Goal: Task Accomplishment & Management: Use online tool/utility

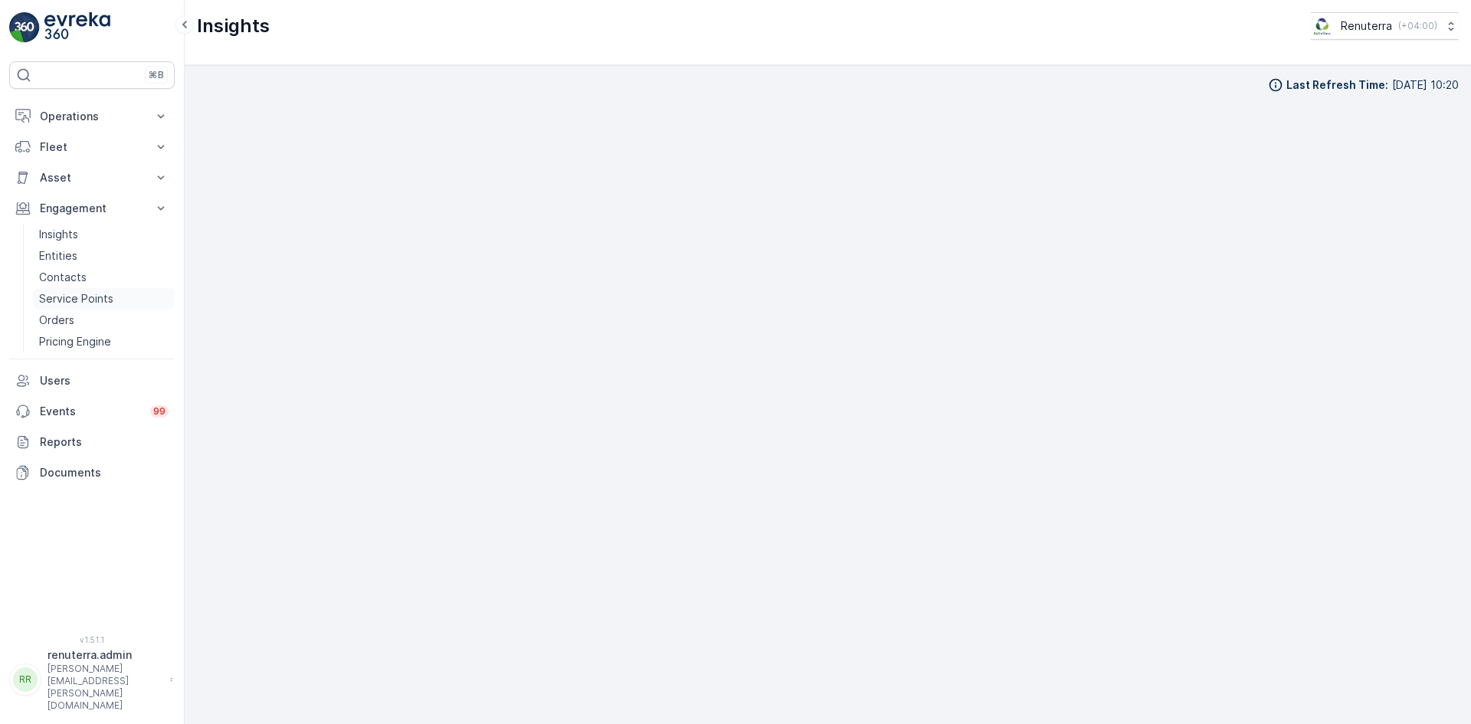
click at [78, 301] on p "Service Points" at bounding box center [76, 298] width 74 height 15
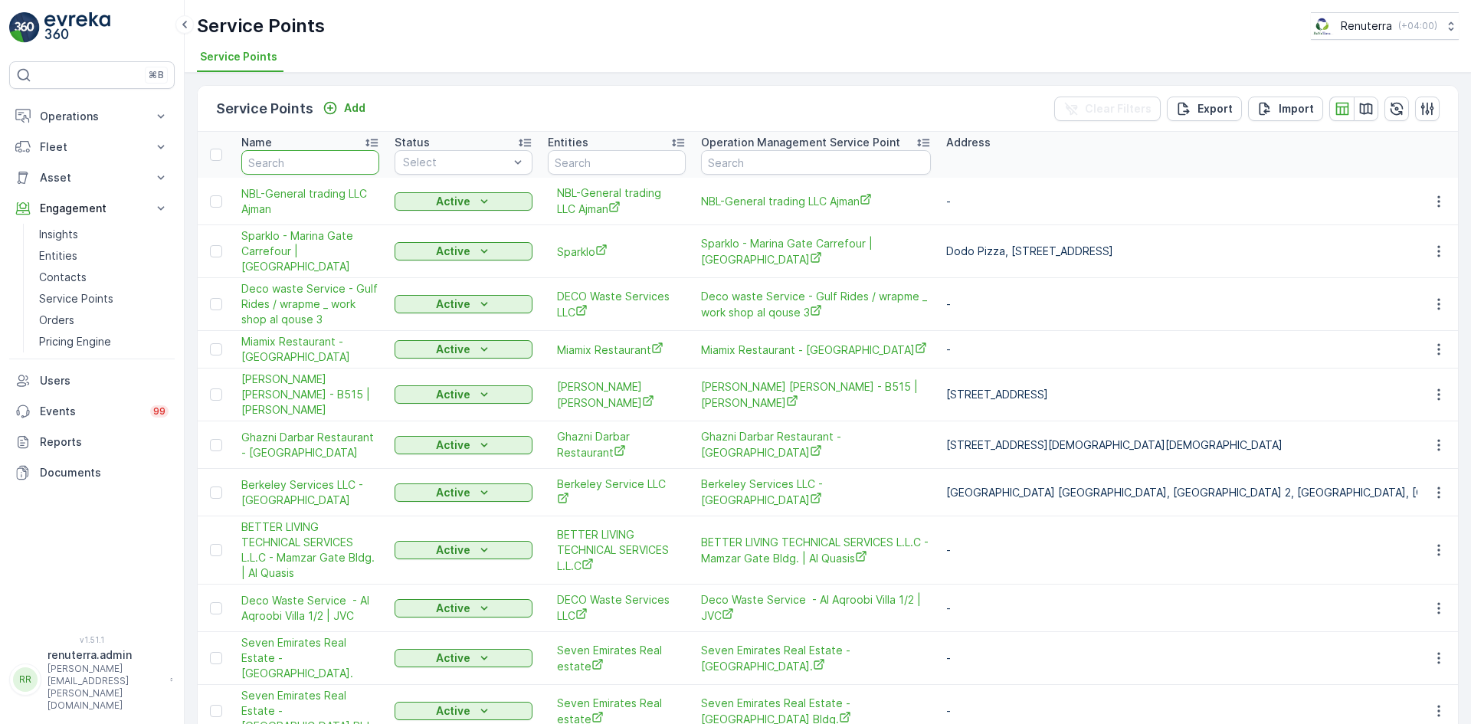
click at [280, 171] on input "text" at bounding box center [310, 162] width 138 height 25
type input "habib"
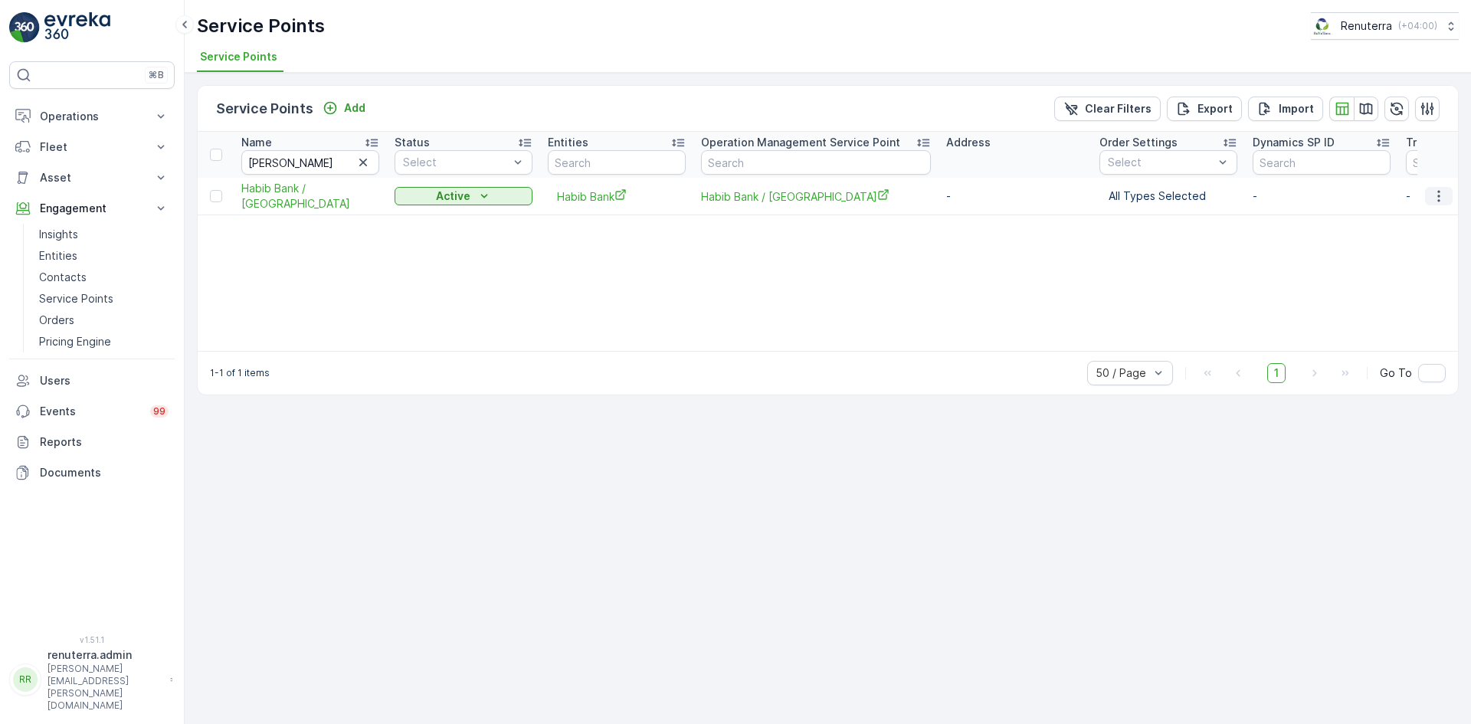
drag, startPoint x: 1438, startPoint y: 194, endPoint x: 1440, endPoint y: 204, distance: 10.2
click at [1438, 194] on icon "button" at bounding box center [1438, 195] width 15 height 15
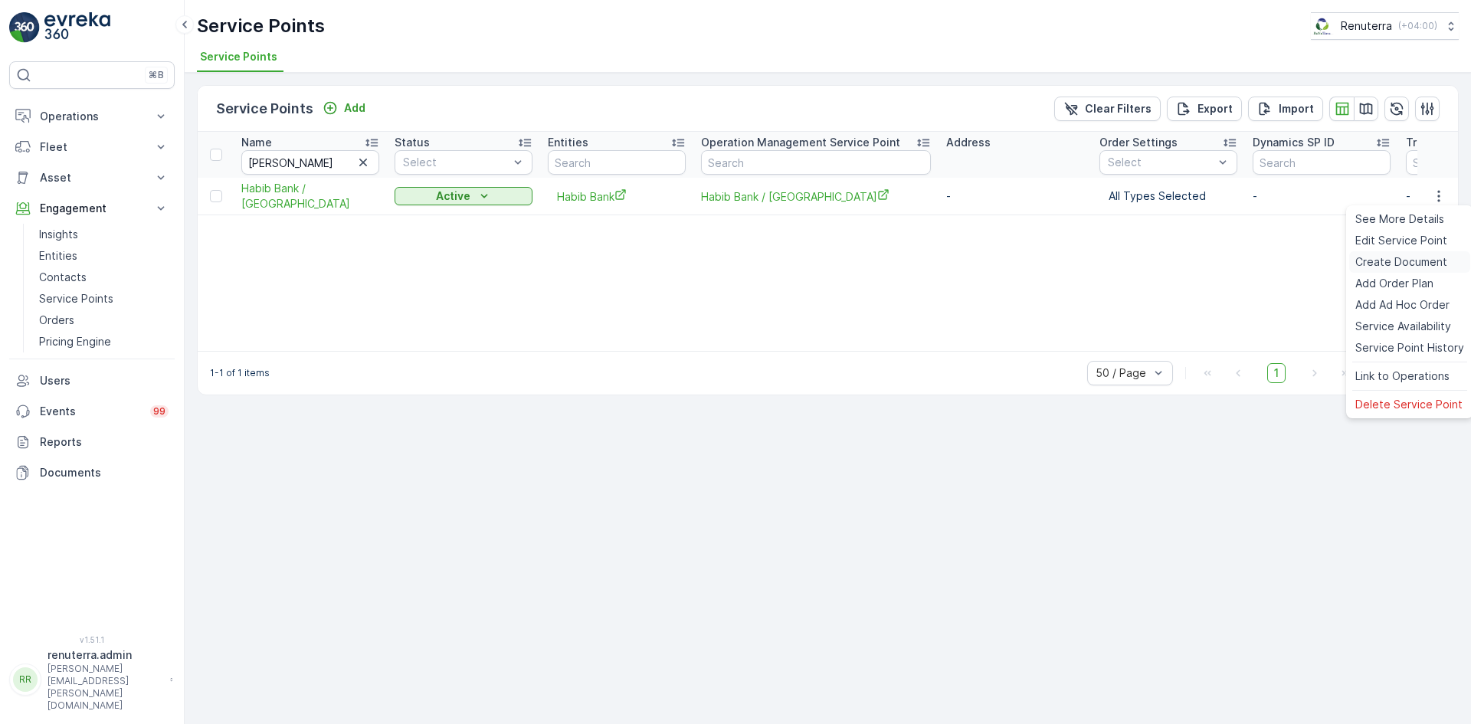
click at [1402, 261] on span "Create Document" at bounding box center [1401, 261] width 92 height 15
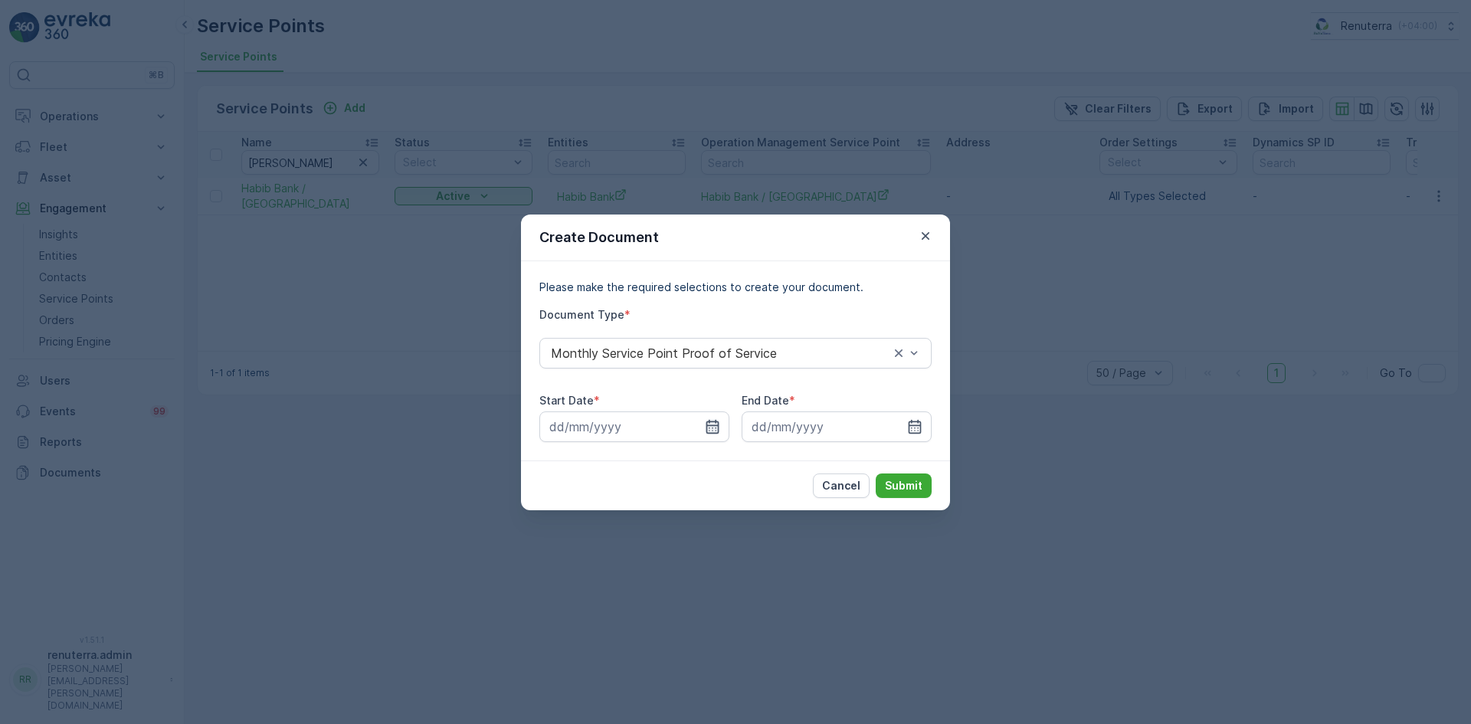
click at [708, 421] on icon "button" at bounding box center [712, 426] width 15 height 15
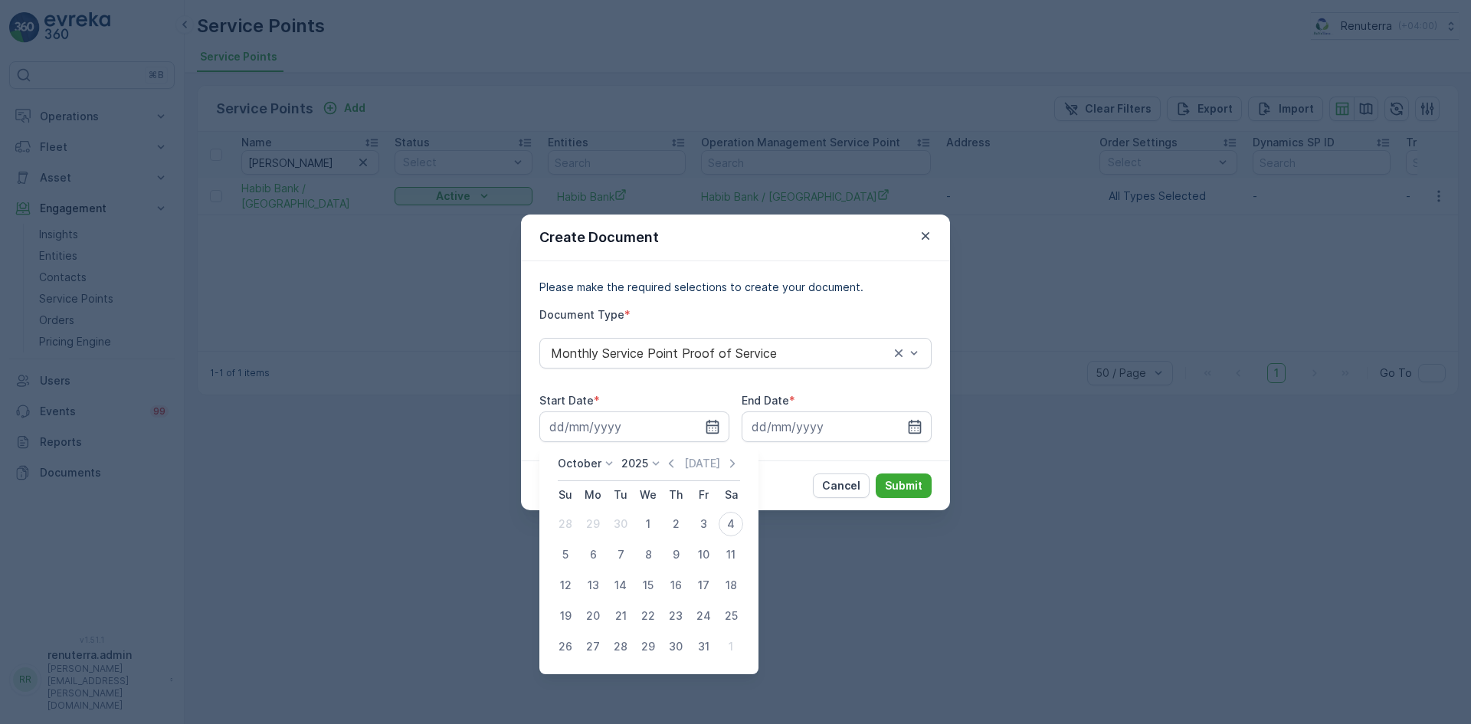
drag, startPoint x: 674, startPoint y: 462, endPoint x: 669, endPoint y: 470, distance: 10.0
click at [673, 462] on icon "button" at bounding box center [671, 463] width 5 height 8
click at [594, 522] on div "1" at bounding box center [593, 524] width 25 height 25
type input "01.09.2025"
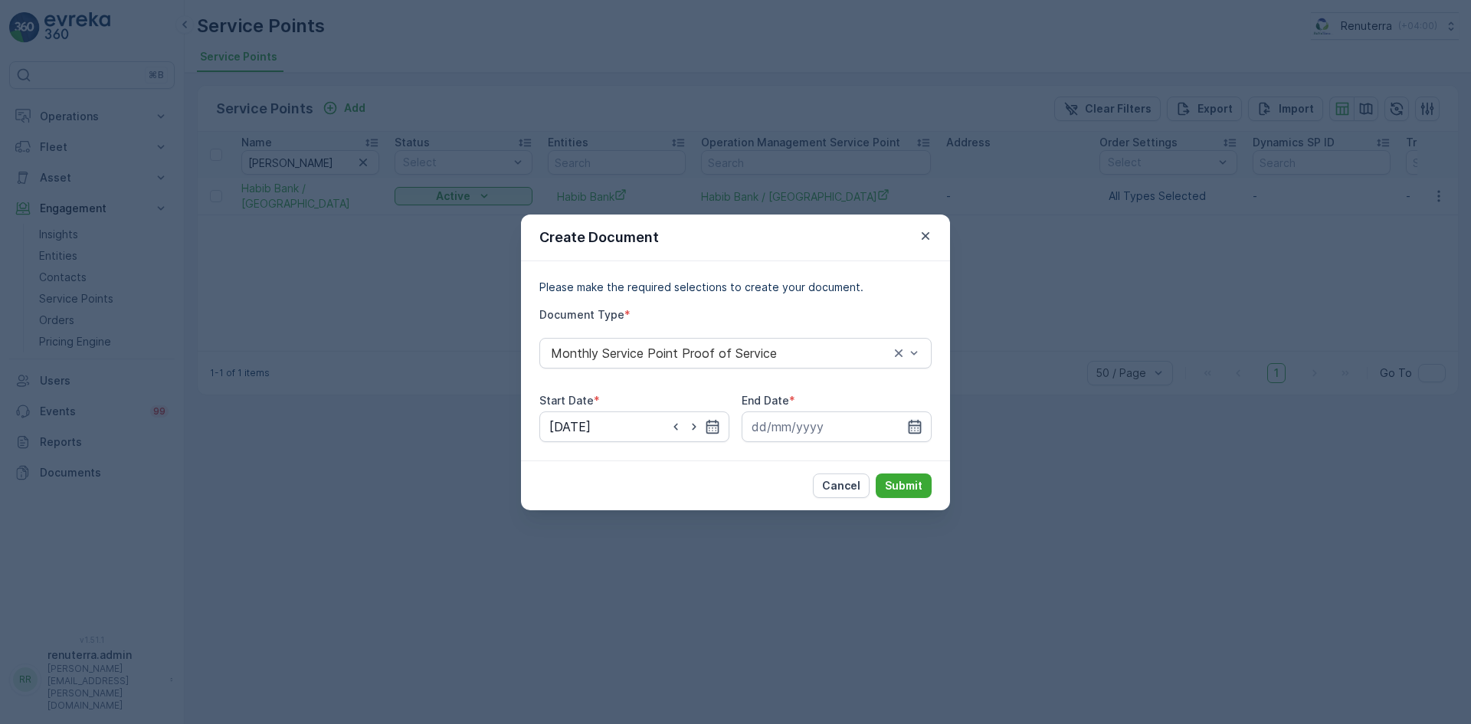
click at [912, 426] on icon "button" at bounding box center [914, 426] width 15 height 15
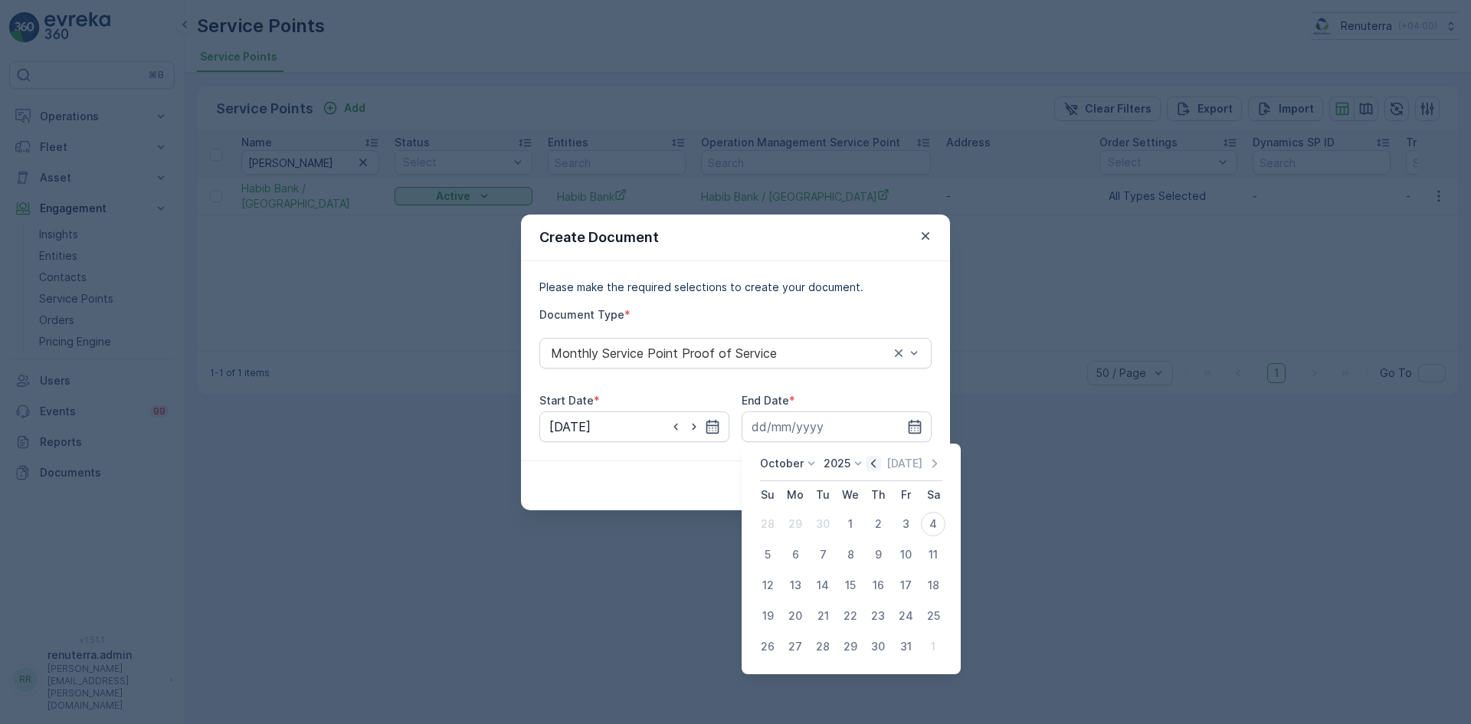
click at [875, 465] on icon "button" at bounding box center [873, 463] width 5 height 8
click at [816, 638] on div "30" at bounding box center [822, 646] width 25 height 25
type input "30.09.2025"
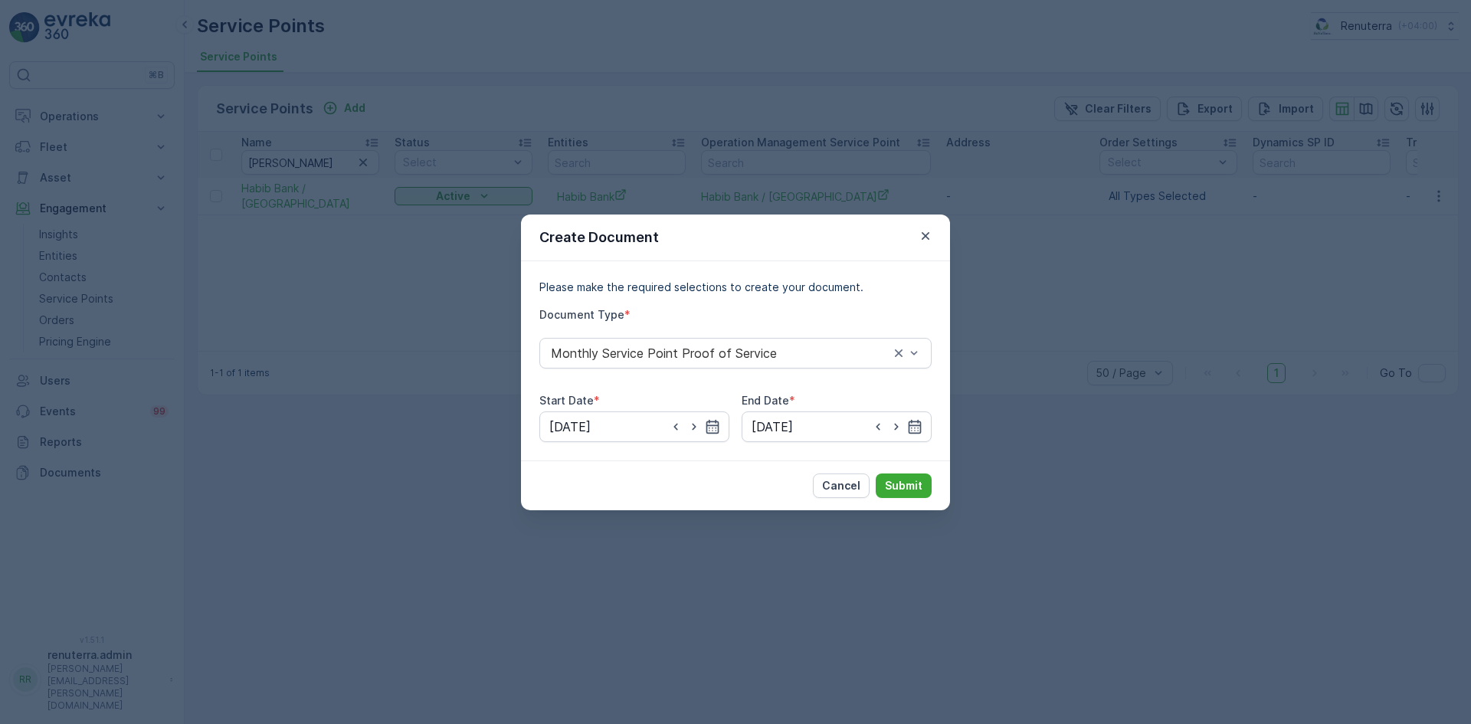
click at [902, 471] on div "Cancel Submit" at bounding box center [735, 485] width 429 height 50
click at [900, 486] on p "Submit" at bounding box center [904, 485] width 38 height 15
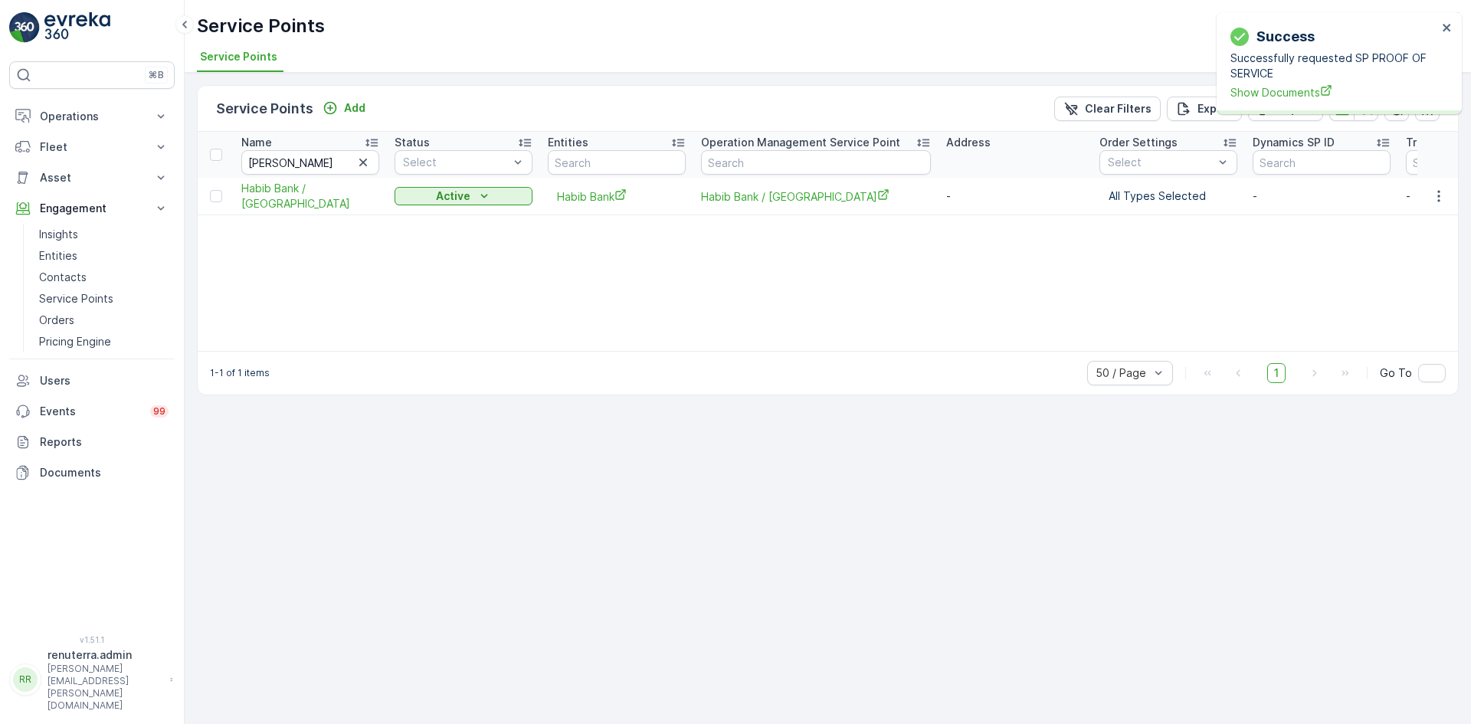
click at [1295, 110] on div at bounding box center [1338, 112] width 245 height 4
click at [1299, 92] on span "Show Documents" at bounding box center [1333, 92] width 207 height 16
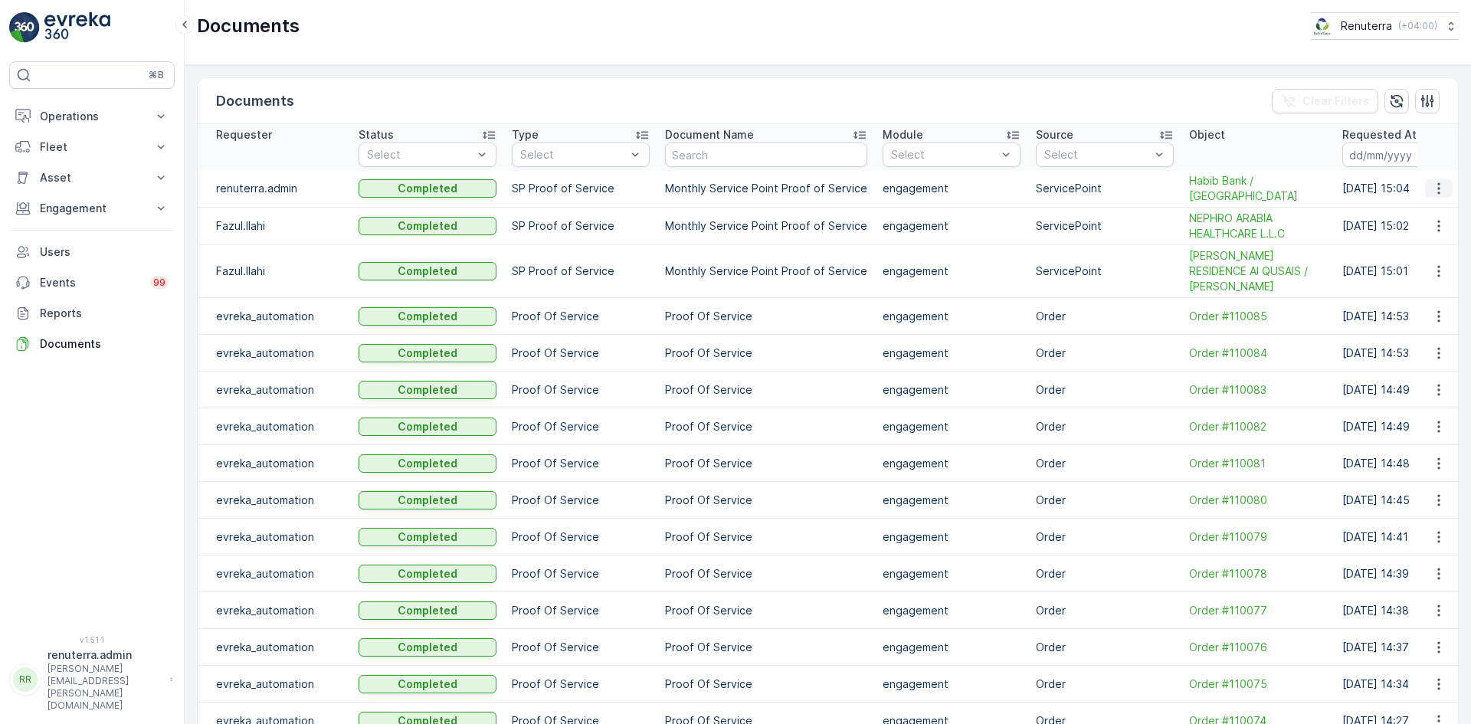
click at [1438, 183] on icon "button" at bounding box center [1438, 188] width 15 height 15
click at [1442, 204] on div "See Details" at bounding box center [1434, 211] width 71 height 21
click at [109, 215] on p "Engagement" at bounding box center [92, 208] width 104 height 15
click at [98, 304] on p "Service Points" at bounding box center [76, 298] width 74 height 15
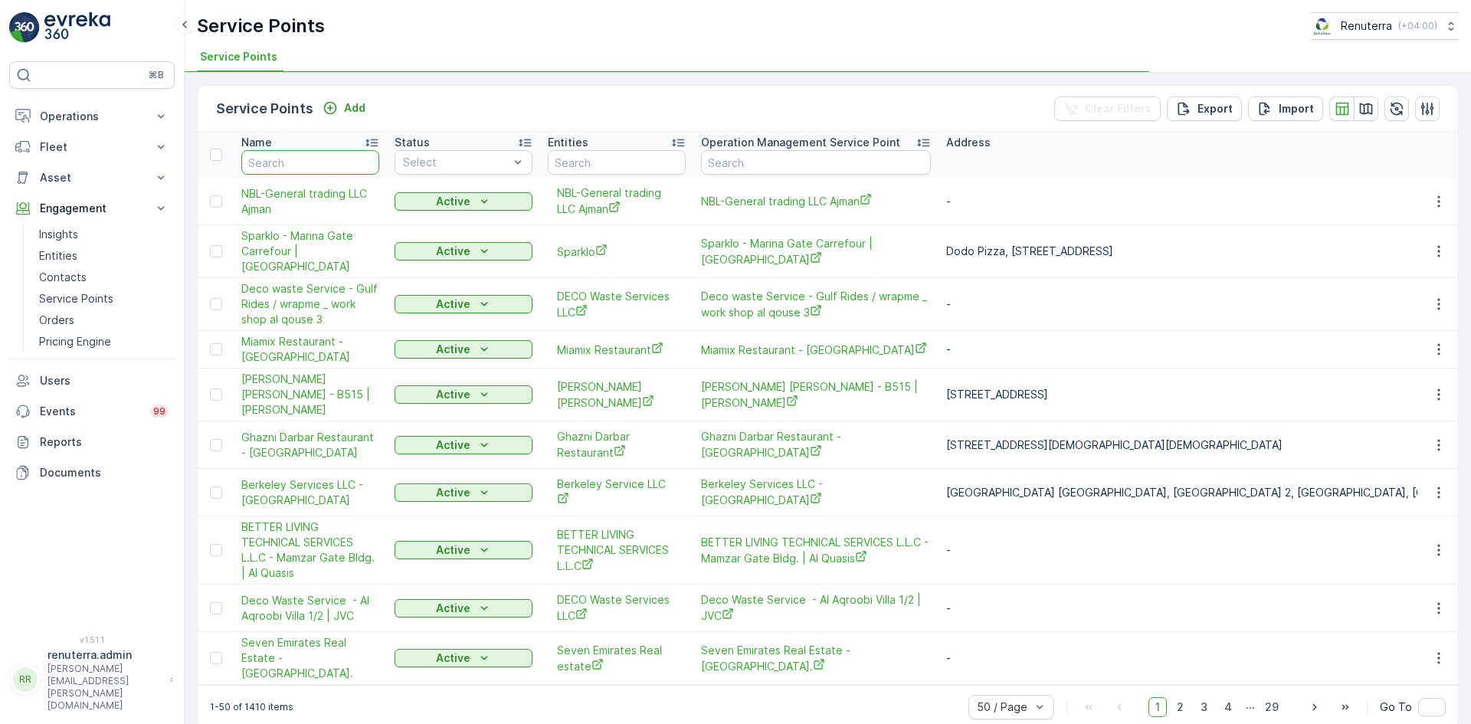
click at [290, 160] on input "text" at bounding box center [310, 162] width 138 height 25
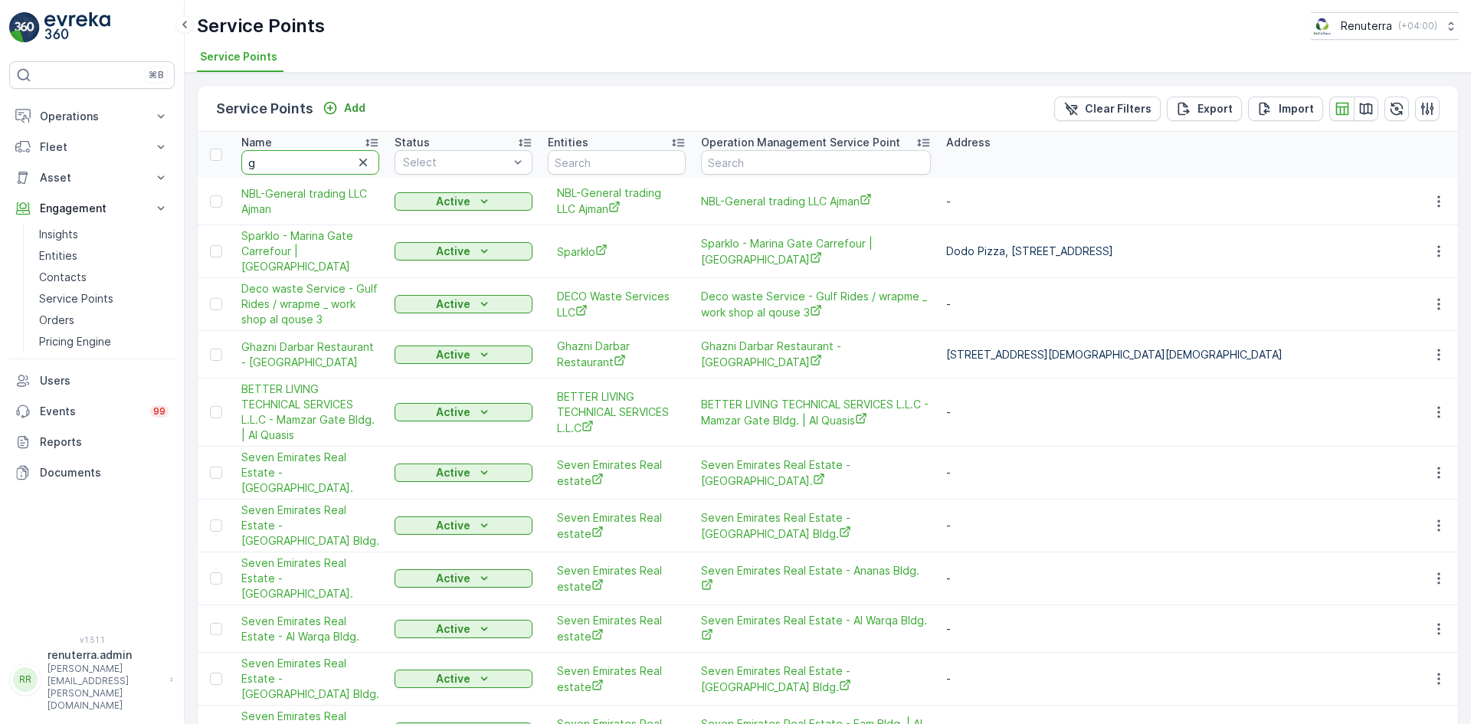
click at [300, 167] on input "g" at bounding box center [310, 162] width 138 height 25
type input "golden"
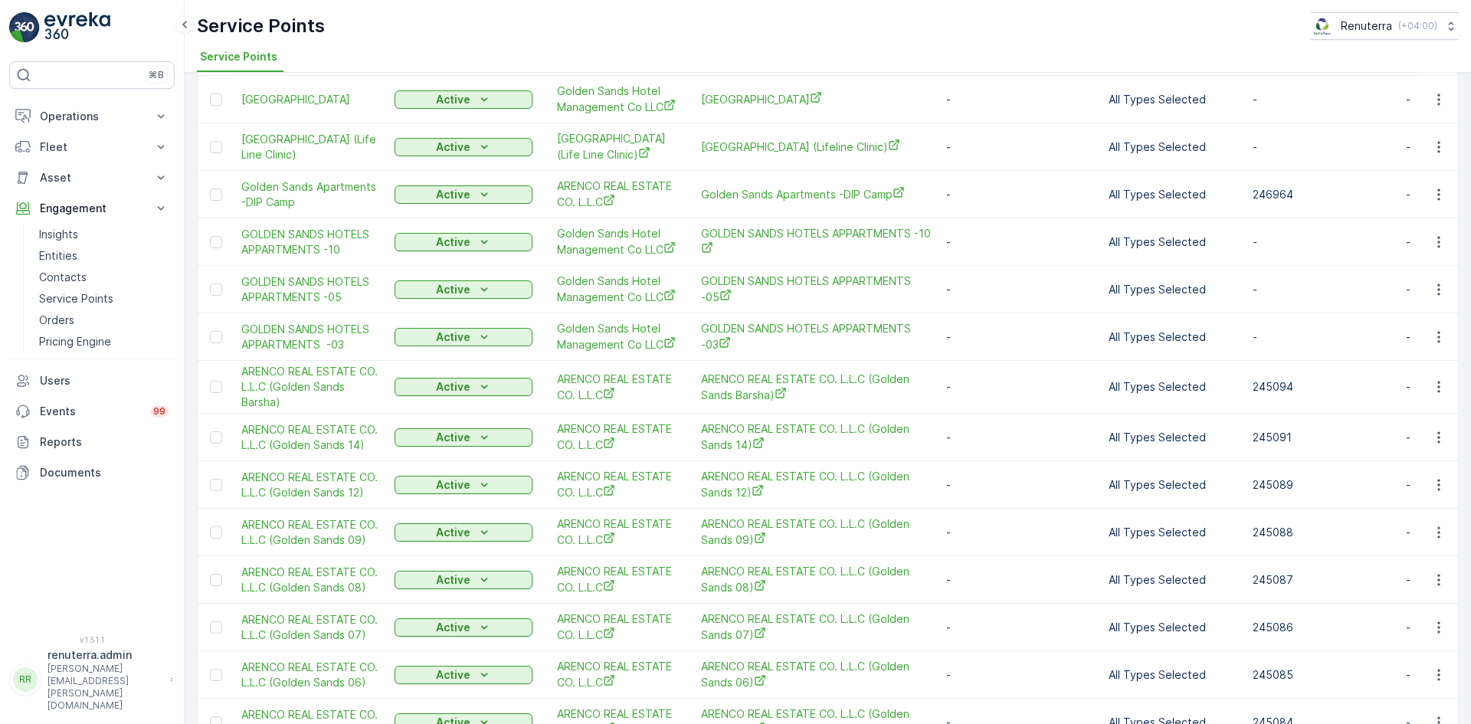
scroll to position [377, 0]
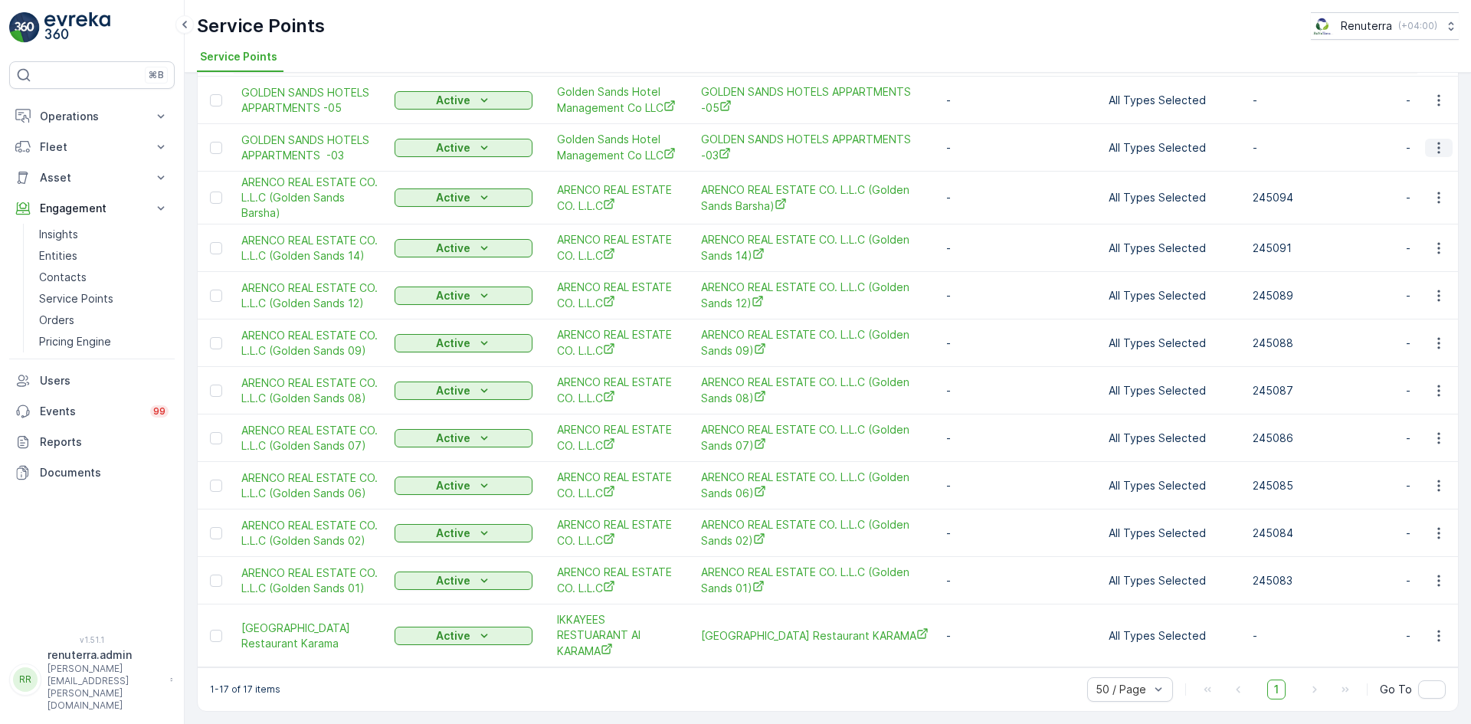
click at [1438, 140] on icon "button" at bounding box center [1438, 147] width 15 height 15
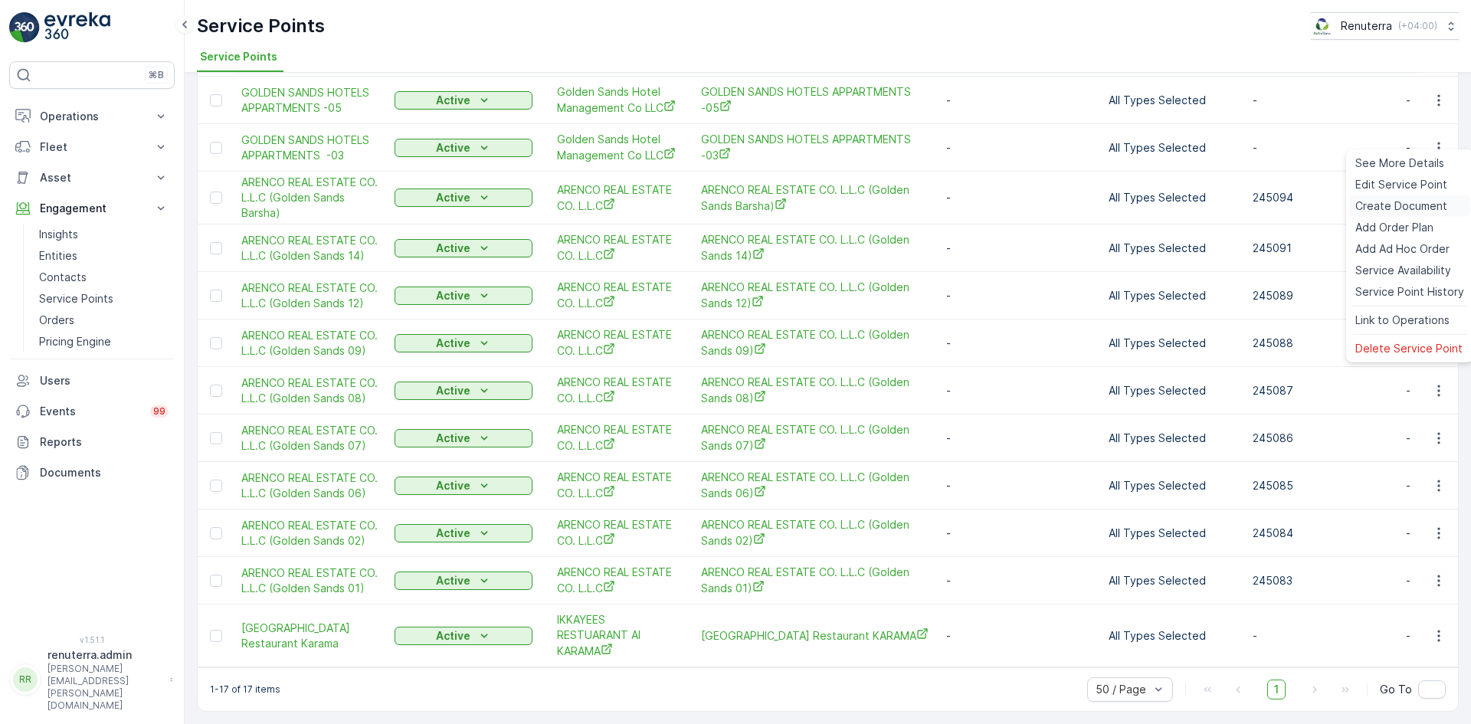
click at [1362, 201] on span "Create Document" at bounding box center [1401, 205] width 92 height 15
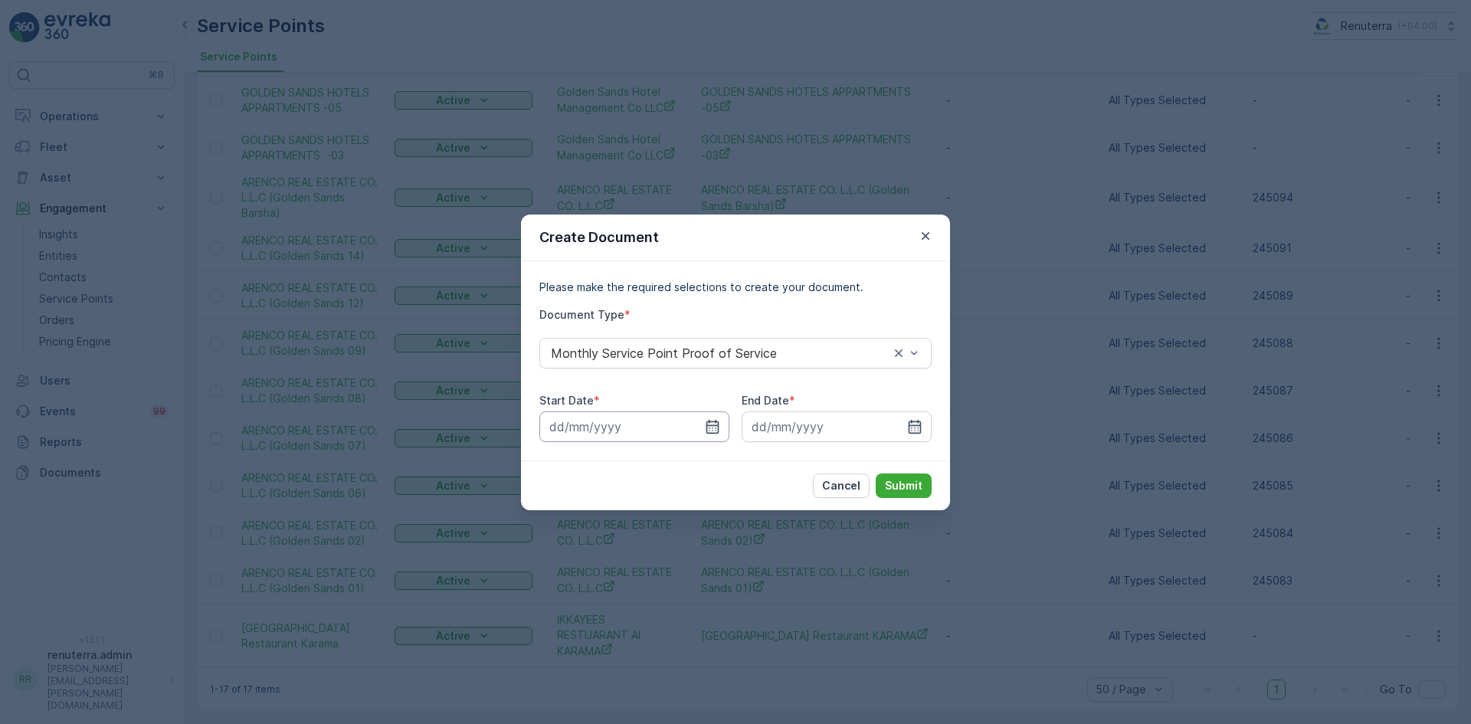
click at [702, 424] on input at bounding box center [634, 426] width 190 height 31
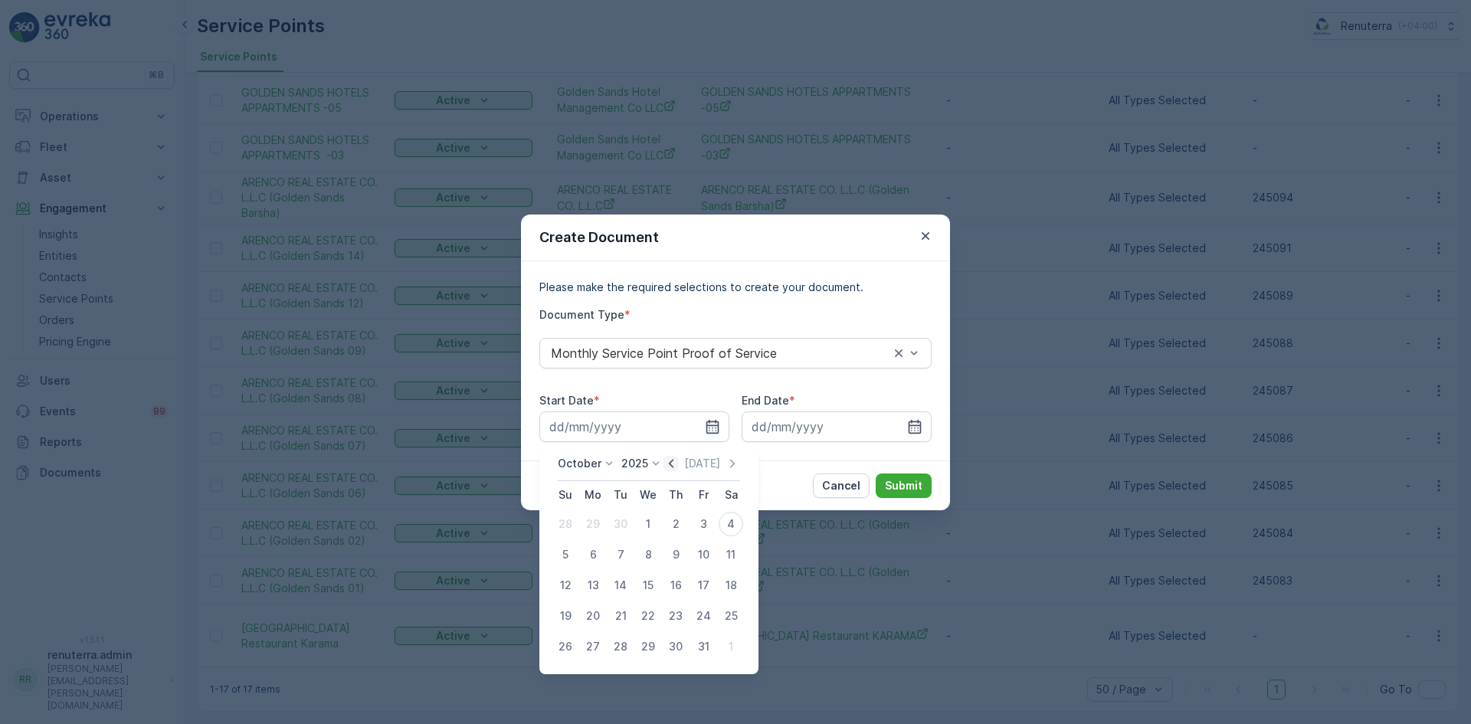
click at [673, 467] on icon "button" at bounding box center [671, 463] width 5 height 8
click at [589, 527] on div "1" at bounding box center [593, 524] width 25 height 25
type input "01.09.2025"
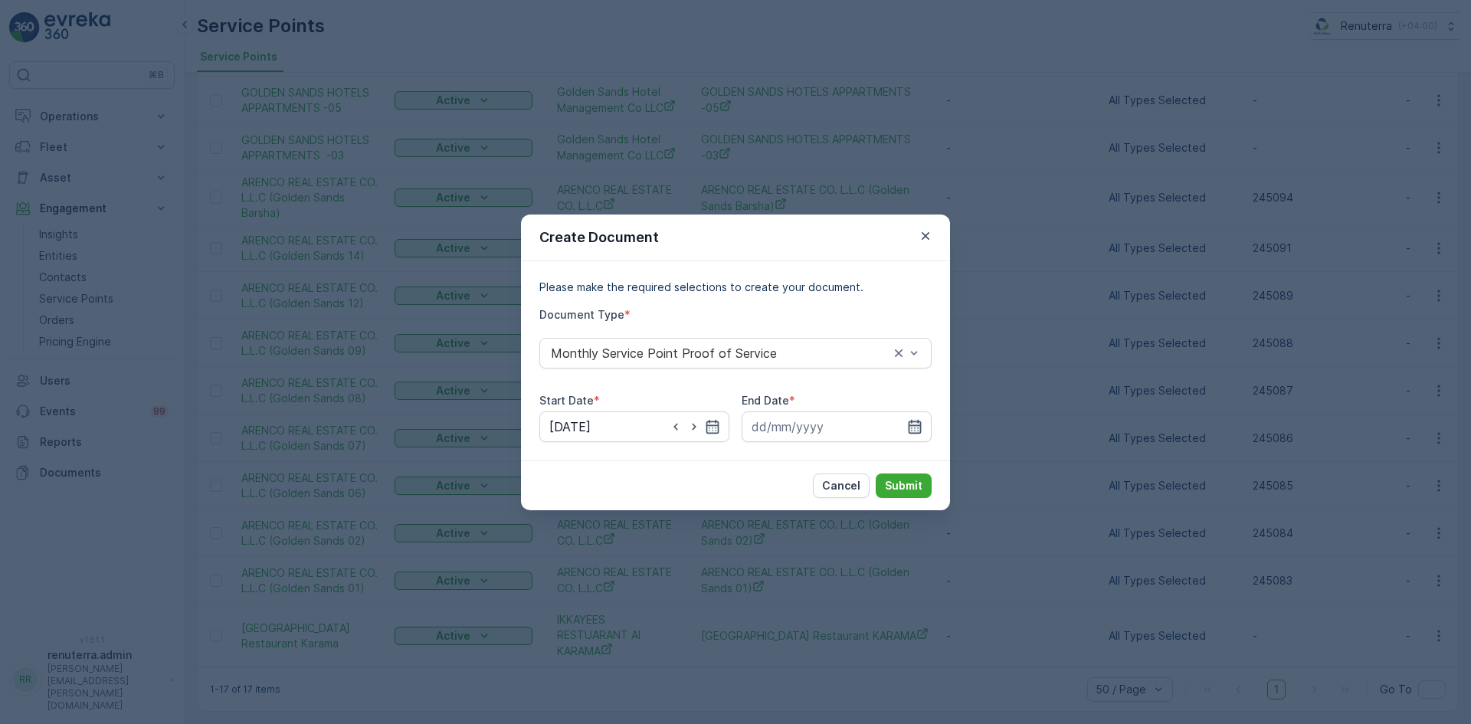
click at [908, 421] on icon "button" at bounding box center [914, 426] width 15 height 15
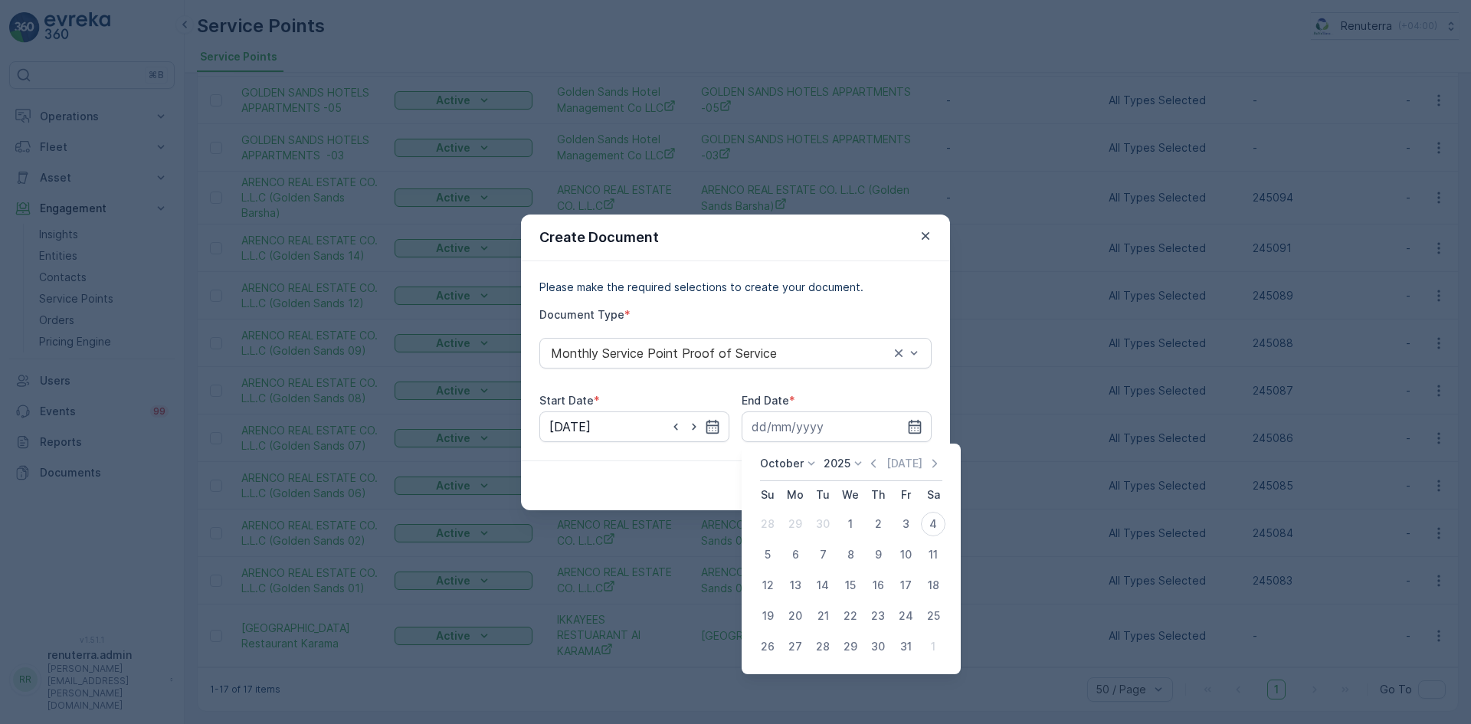
drag, startPoint x: 872, startPoint y: 463, endPoint x: 850, endPoint y: 490, distance: 34.8
click at [872, 469] on icon "button" at bounding box center [872, 463] width 15 height 15
click at [833, 646] on div "30" at bounding box center [822, 646] width 25 height 25
type input "30.09.2025"
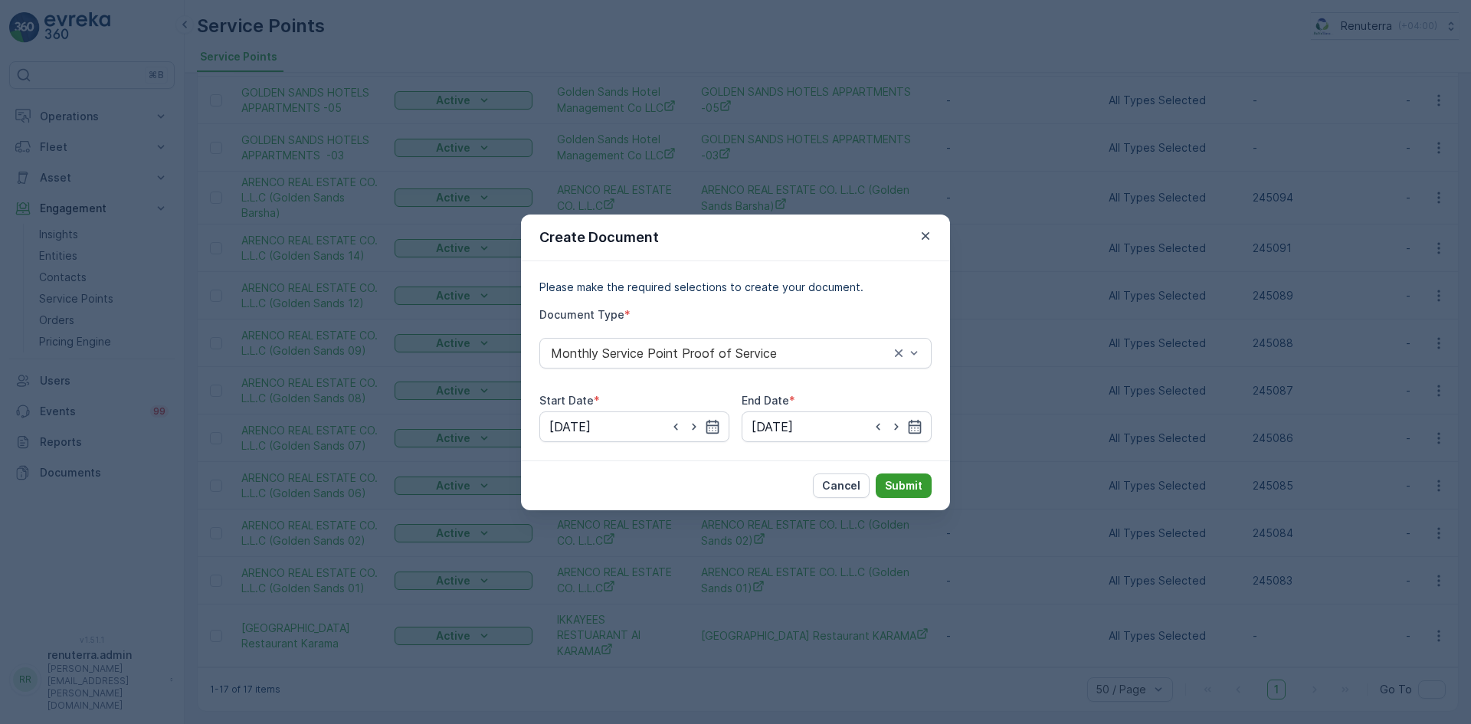
click at [898, 492] on p "Submit" at bounding box center [904, 485] width 38 height 15
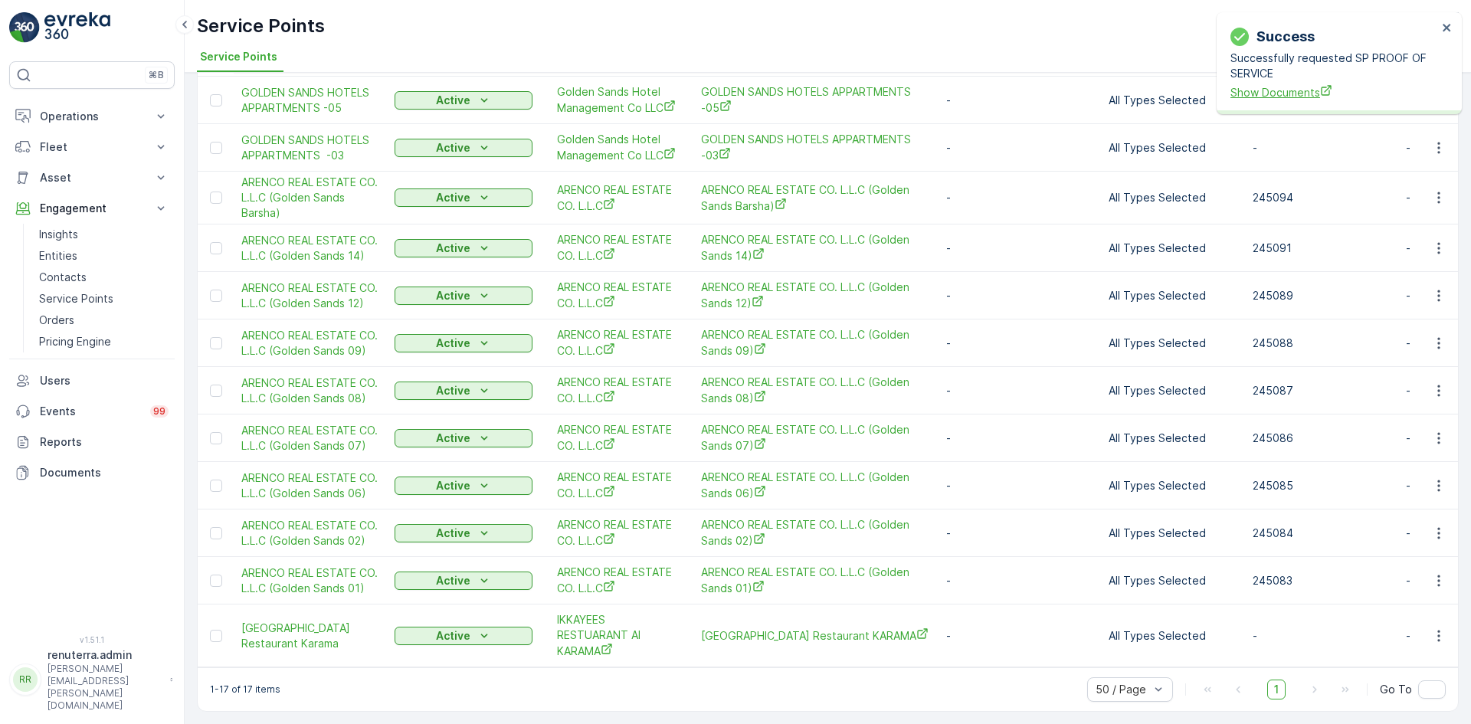
click at [1271, 94] on span "Show Documents" at bounding box center [1333, 92] width 207 height 16
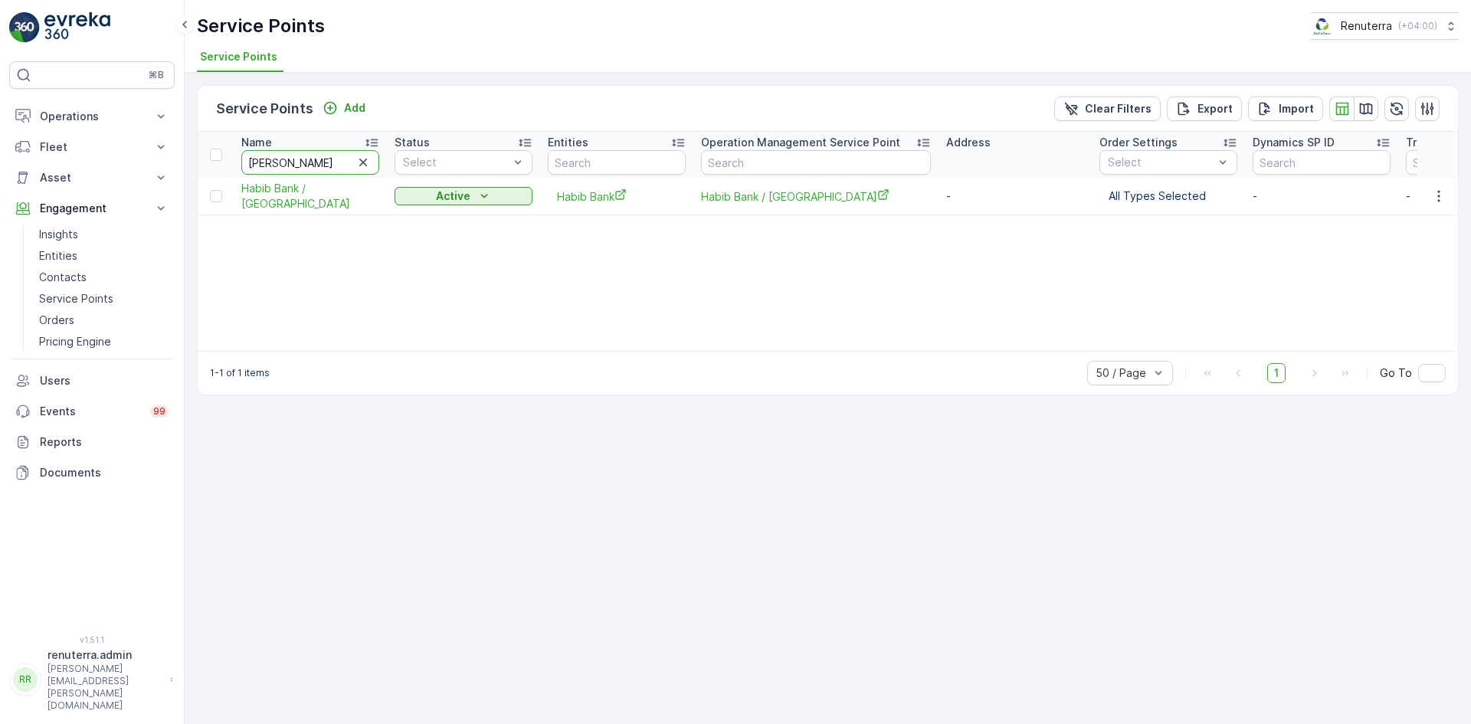
click at [298, 159] on input "[PERSON_NAME]" at bounding box center [310, 162] width 138 height 25
type input "h"
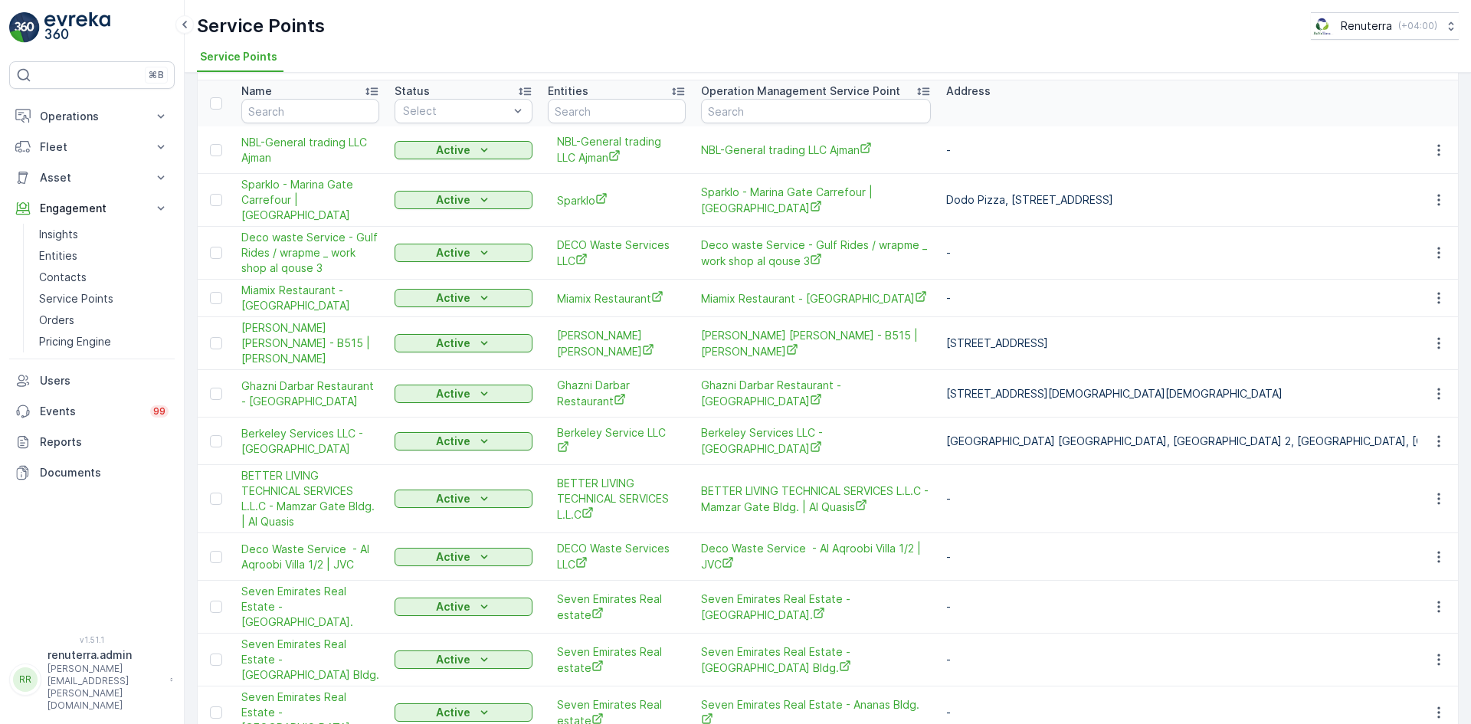
scroll to position [77, 0]
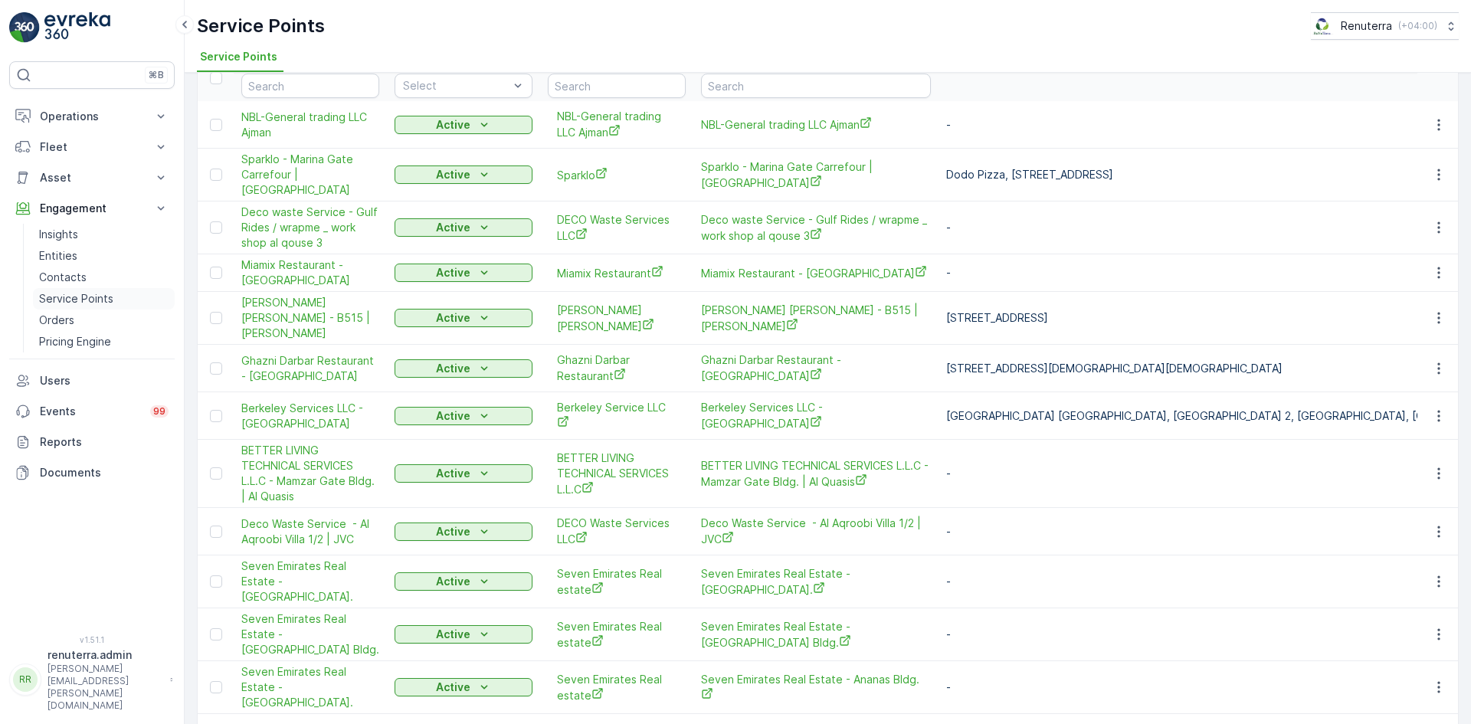
click at [111, 300] on p "Service Points" at bounding box center [76, 298] width 74 height 15
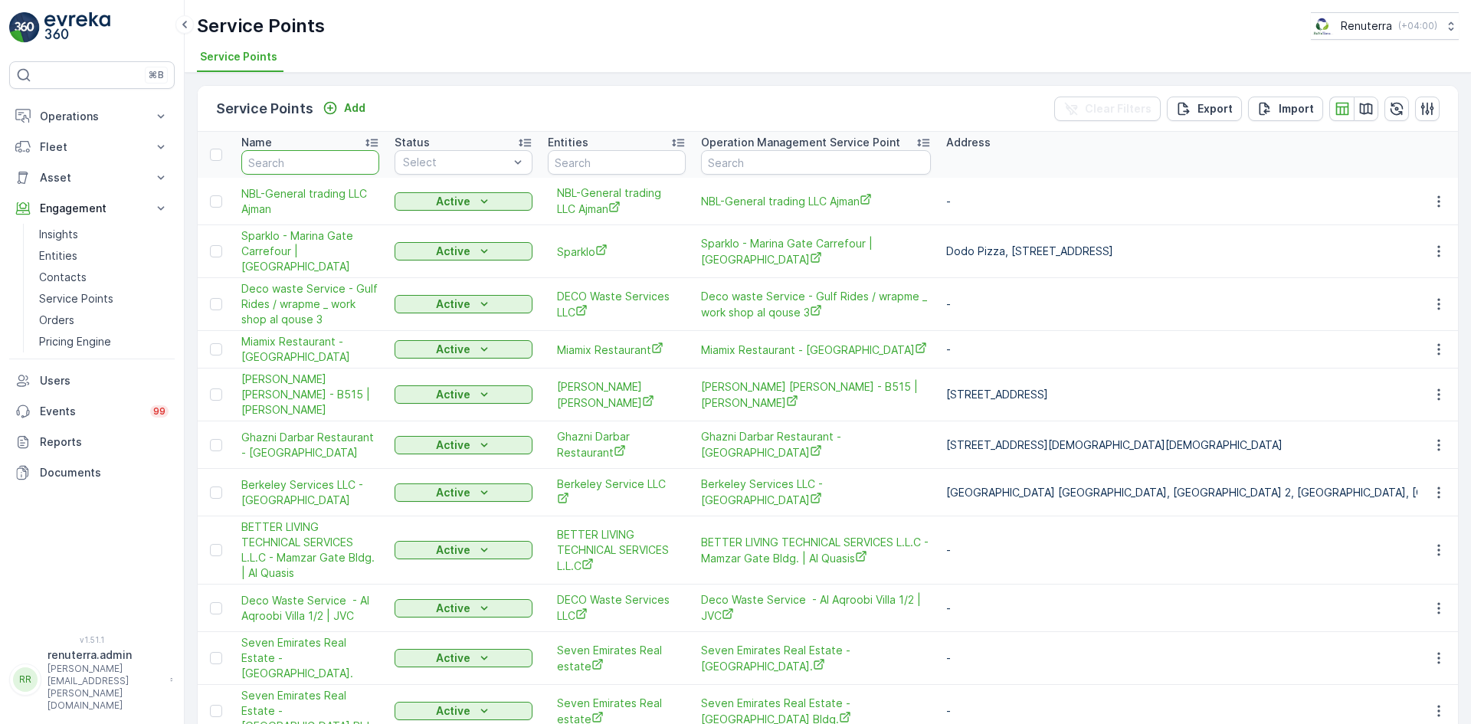
click at [309, 162] on input "text" at bounding box center [310, 162] width 138 height 25
click at [78, 283] on p "Contacts" at bounding box center [62, 277] width 47 height 15
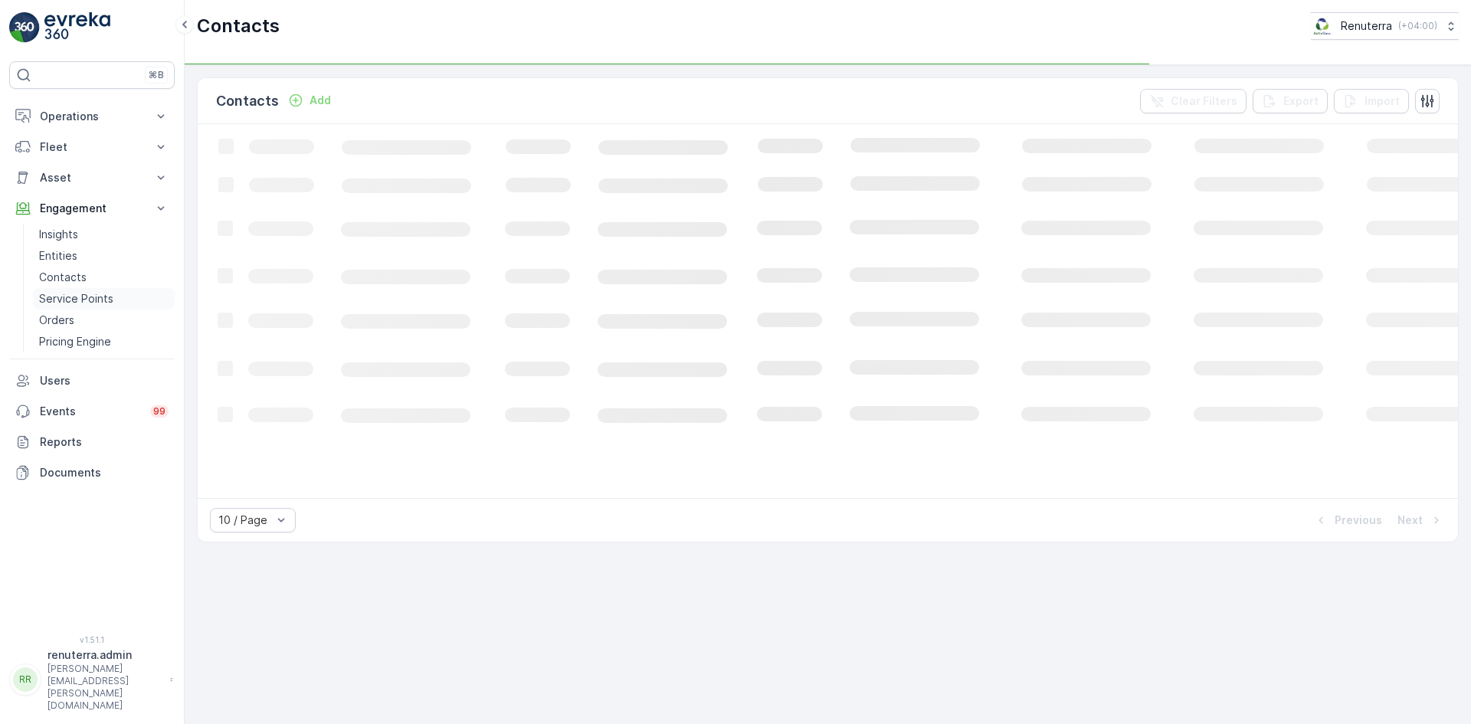
click at [81, 306] on p "Service Points" at bounding box center [76, 298] width 74 height 15
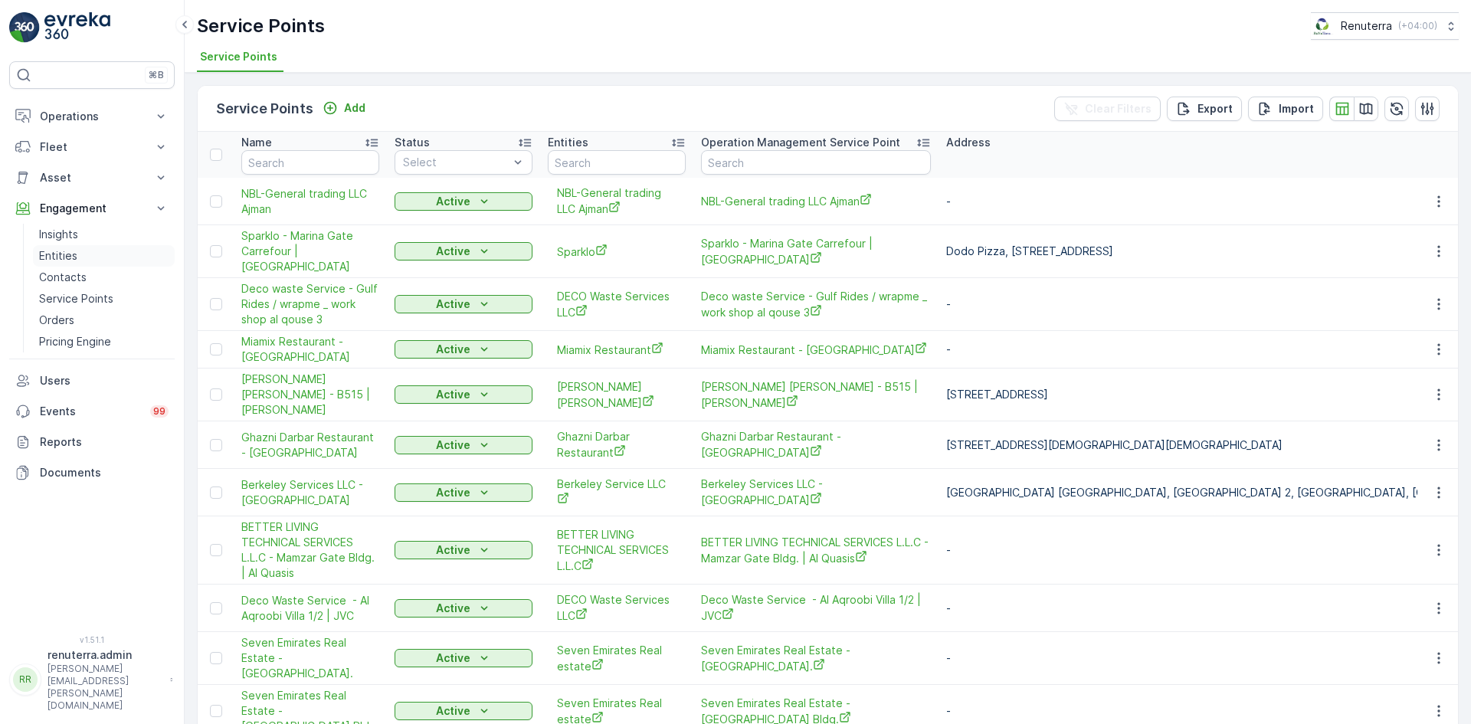
click at [81, 249] on link "Entities" at bounding box center [104, 255] width 142 height 21
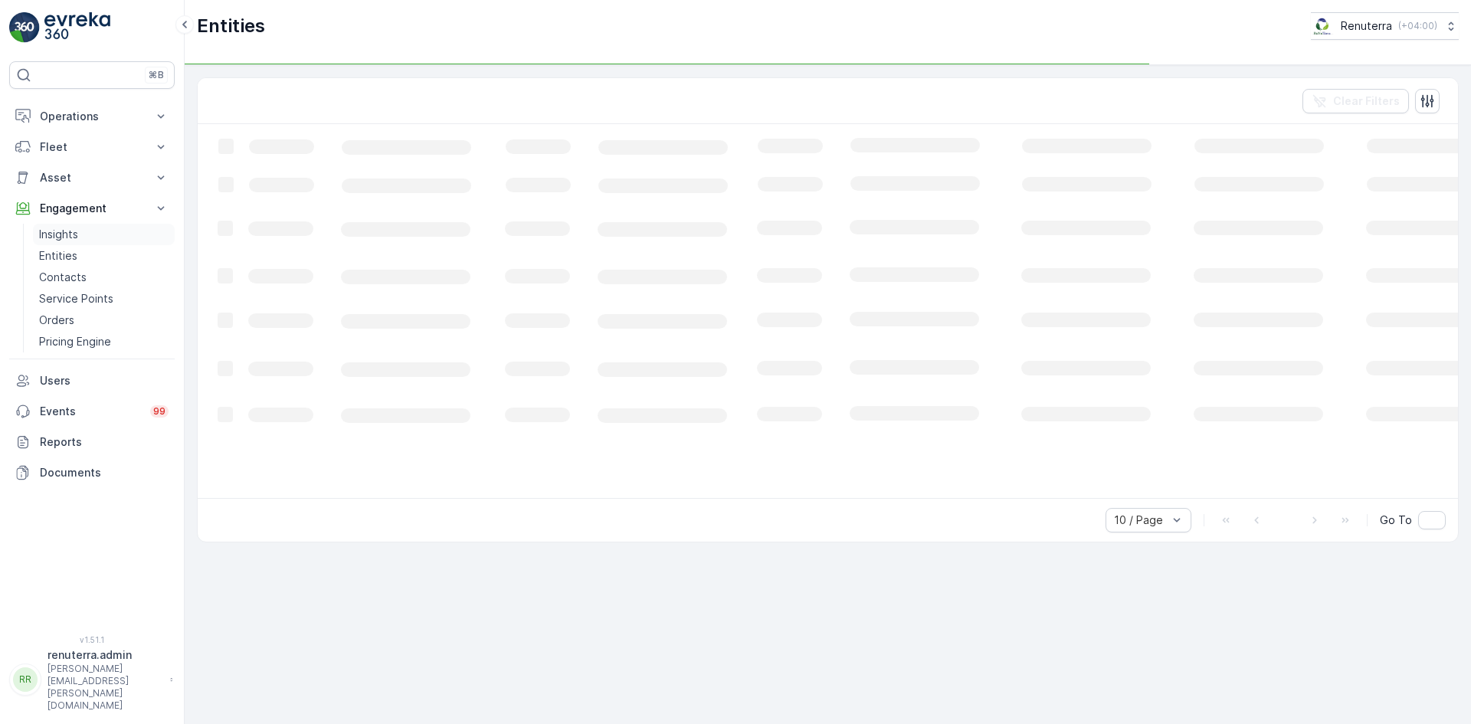
click at [81, 238] on link "Insights" at bounding box center [104, 234] width 142 height 21
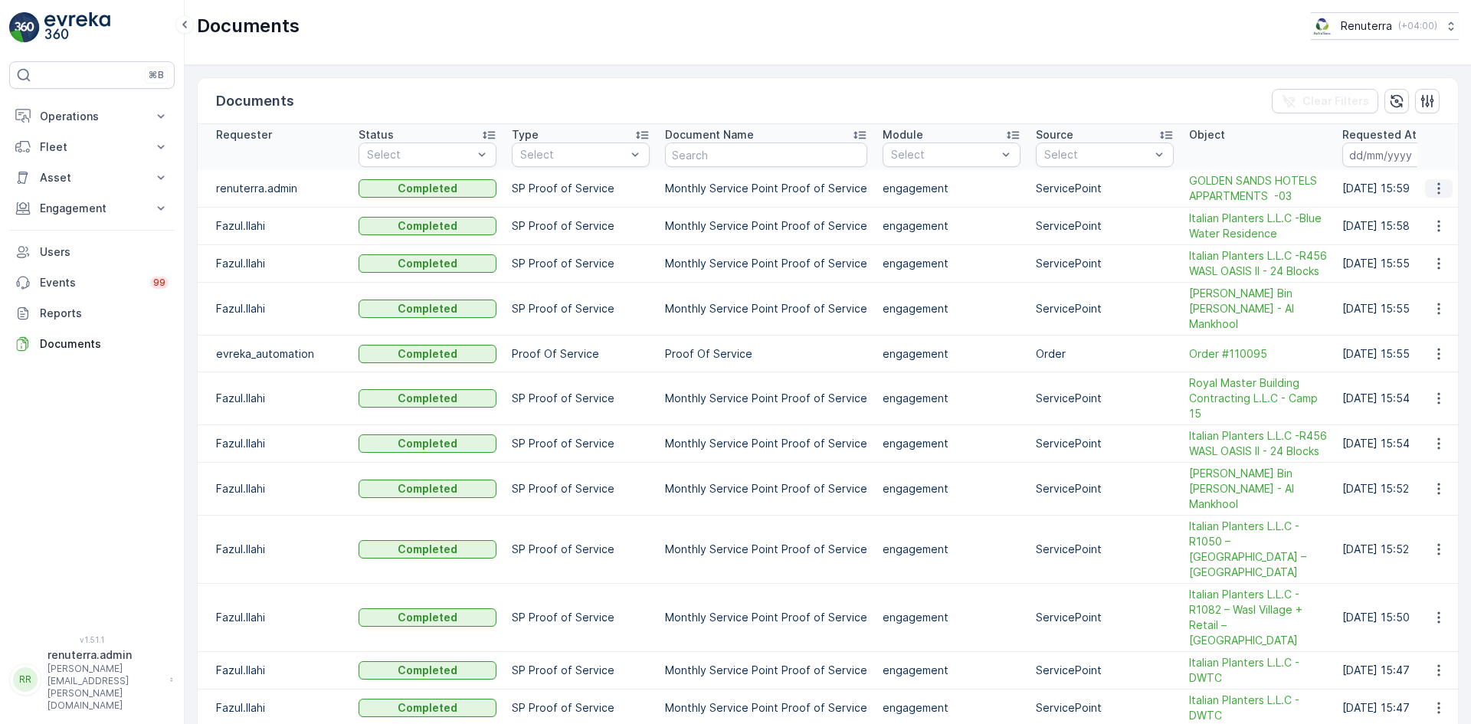
click at [1444, 187] on button "button" at bounding box center [1439, 188] width 28 height 18
click at [1431, 210] on span "See Details" at bounding box center [1434, 211] width 59 height 15
